Goal: Transaction & Acquisition: Download file/media

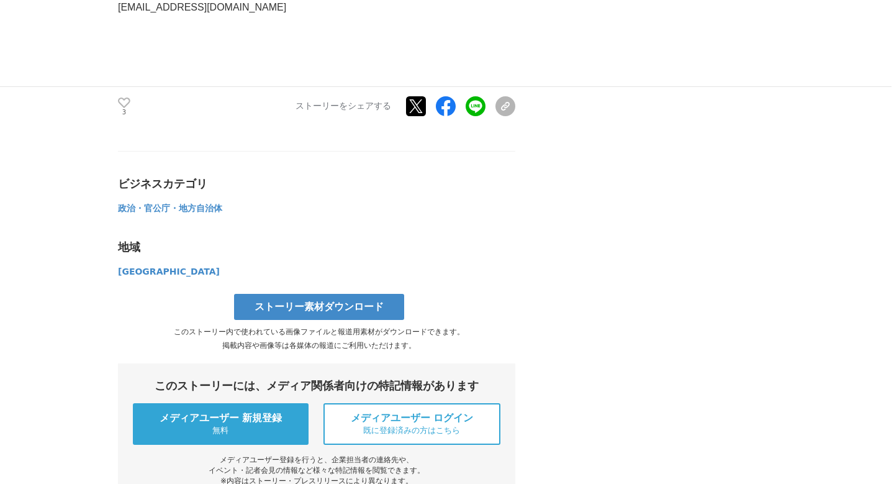
scroll to position [3667, 0]
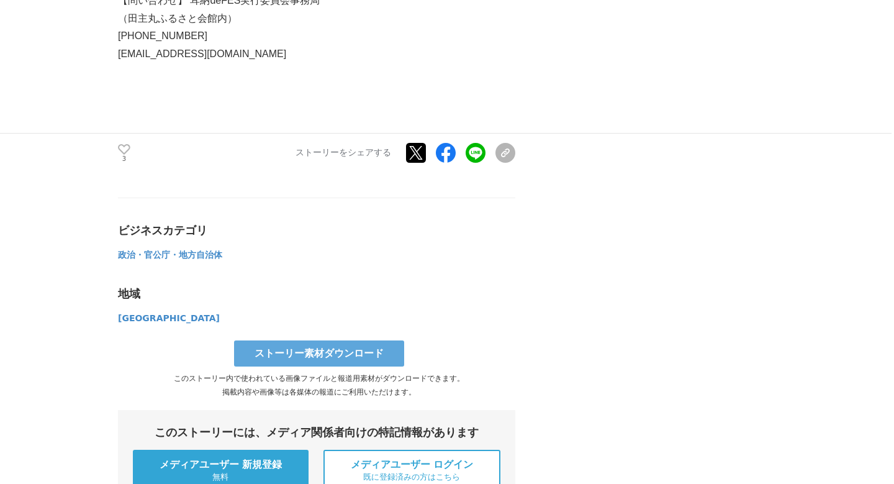
click at [353, 340] on link "ストーリー素材ダウンロード" at bounding box center [319, 353] width 170 height 26
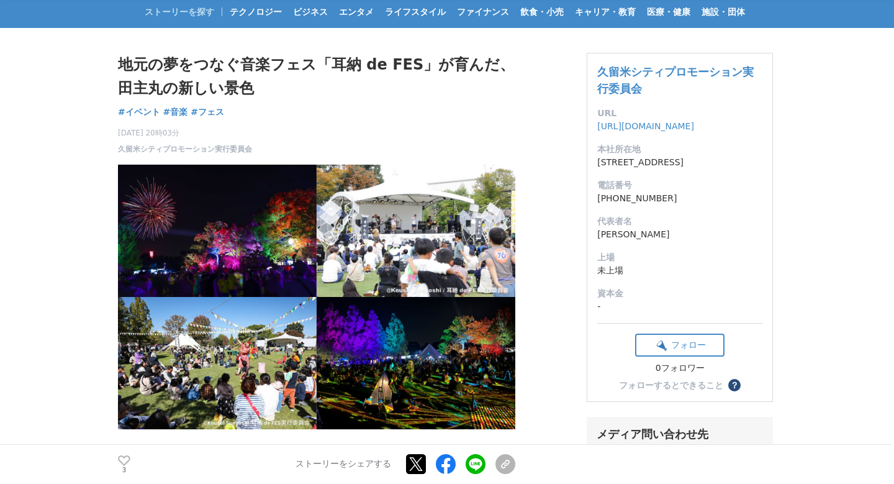
scroll to position [0, 0]
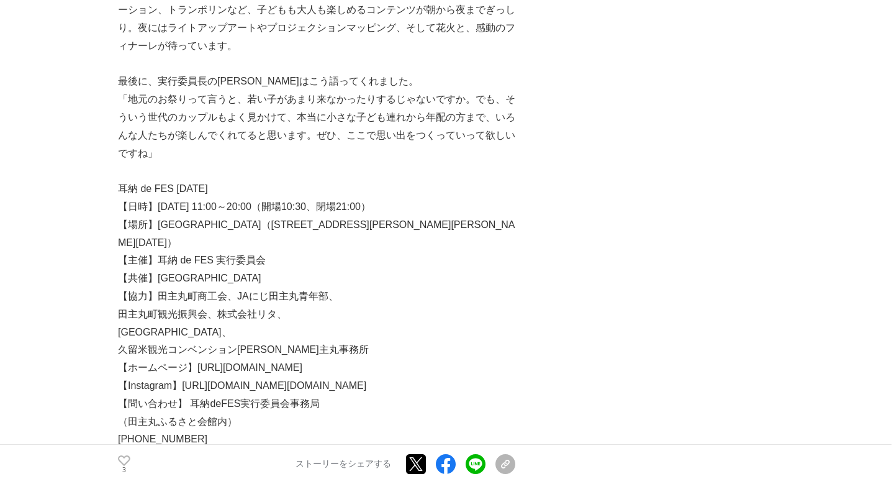
scroll to position [3276, 0]
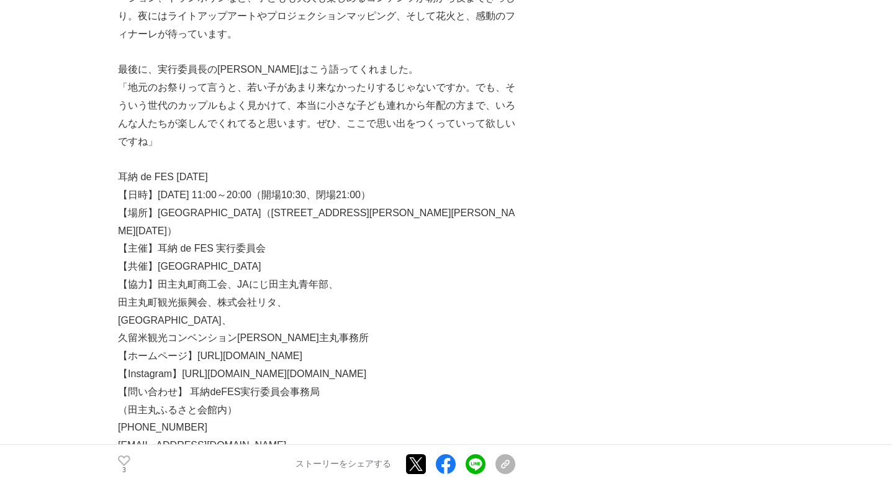
drag, startPoint x: 446, startPoint y: 106, endPoint x: 328, endPoint y: 107, distance: 118.6
click at [328, 186] on p "【日時】[DATE] 11:00～20:00（開場10:30、閉場21:00）" at bounding box center [316, 195] width 397 height 18
copy p "（開場10:30、閉場21:00）"
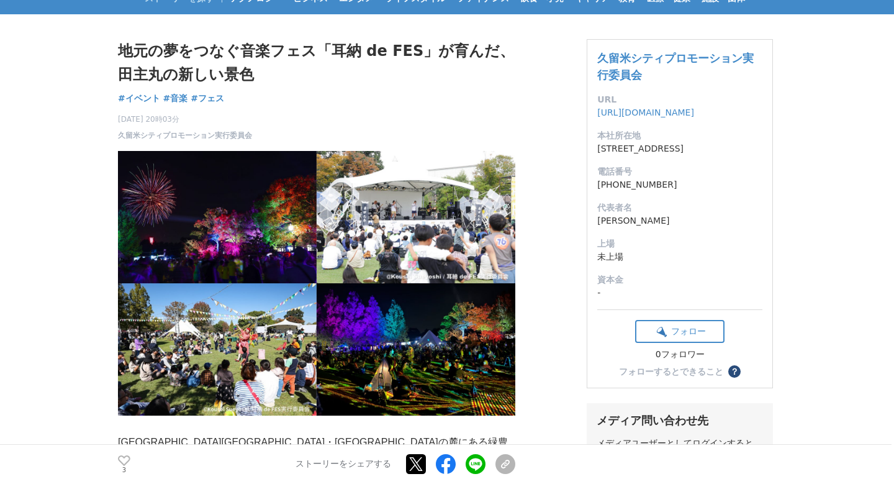
scroll to position [56, 0]
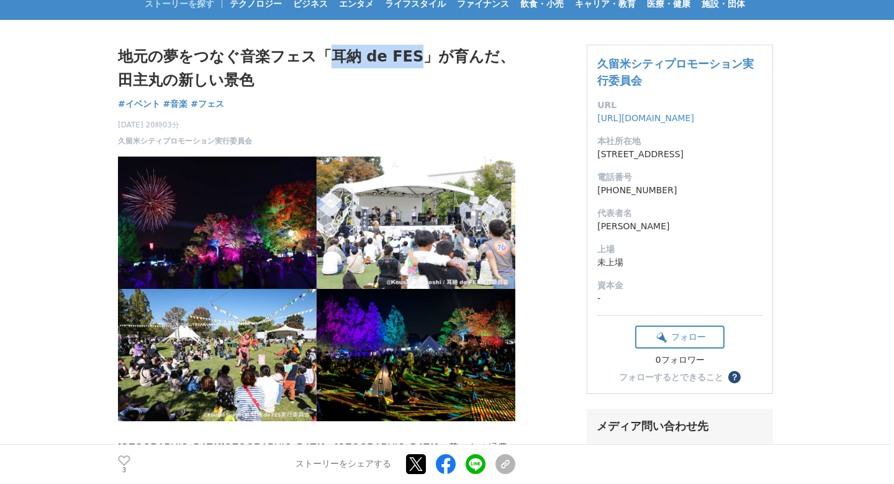
drag, startPoint x: 410, startPoint y: 55, endPoint x: 332, endPoint y: 56, distance: 78.9
click at [332, 56] on h1 "地元の夢をつなぐ音楽フェス「耳納 de FES」が育んだ、田主丸の新しい景色" at bounding box center [316, 69] width 397 height 48
copy h1 "耳納 de FES"
